Goal: Navigation & Orientation: Find specific page/section

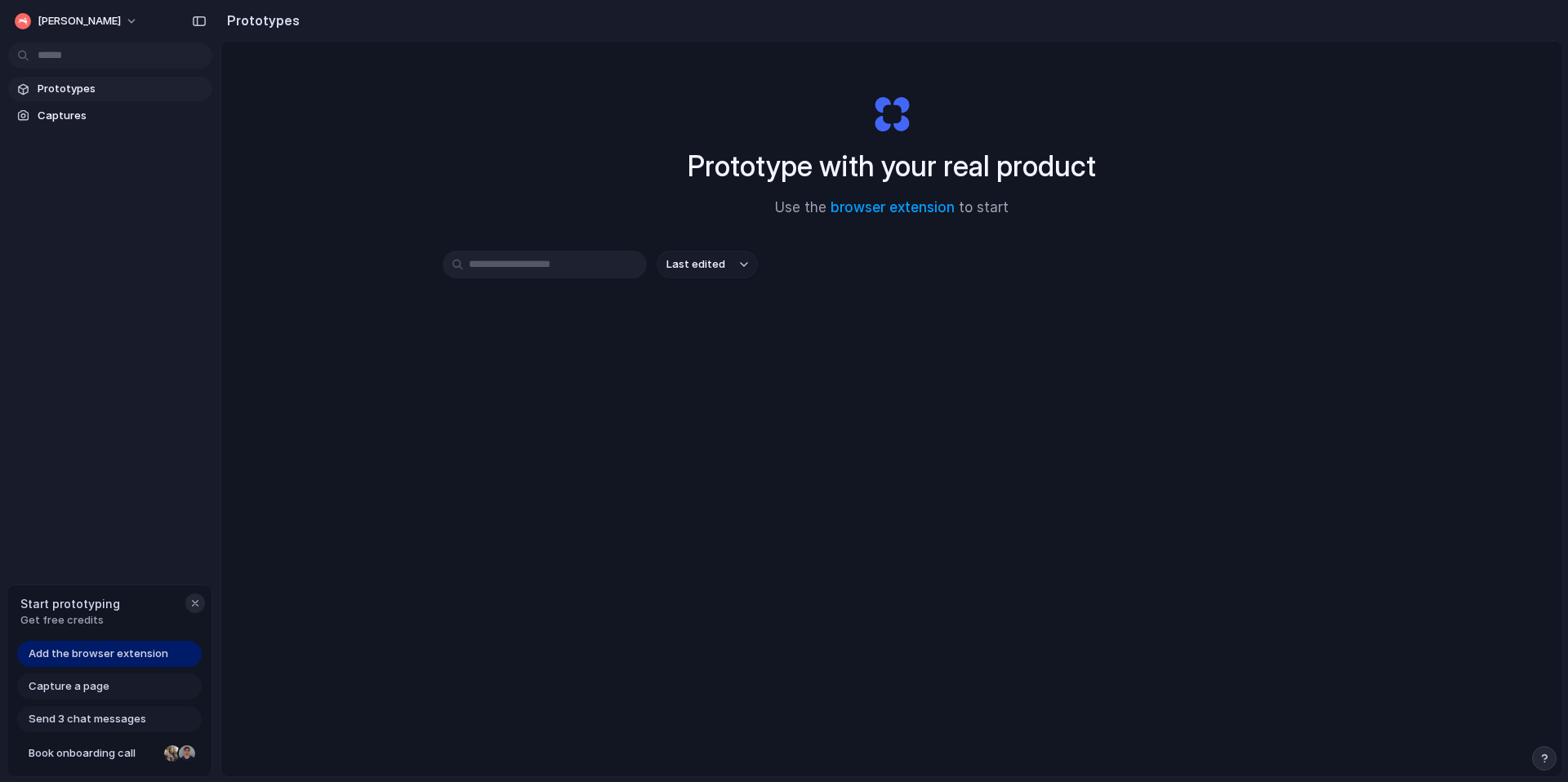
click at [196, 603] on div "button" at bounding box center [195, 604] width 13 height 13
click at [80, 26] on button "[PERSON_NAME]" at bounding box center [78, 22] width 138 height 27
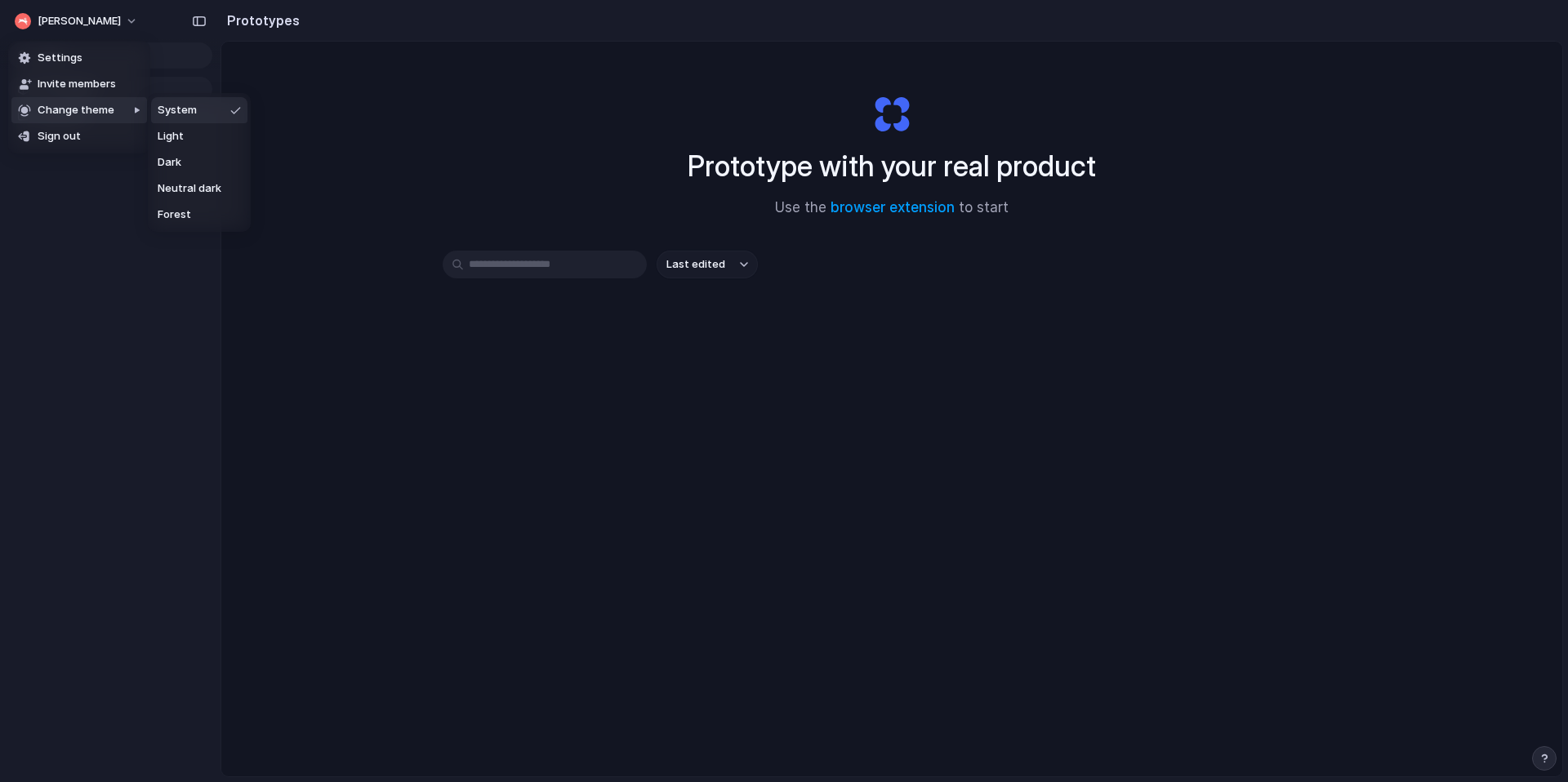
click at [61, 281] on div "Settings Invite members Change theme Sign out" at bounding box center [784, 391] width 1568 height 782
click at [522, 268] on input "text" at bounding box center [544, 264] width 204 height 27
click at [135, 92] on span "Prototypes" at bounding box center [122, 88] width 169 height 16
click at [97, 110] on span "Captures" at bounding box center [122, 116] width 169 height 16
